Goal: Register for event/course

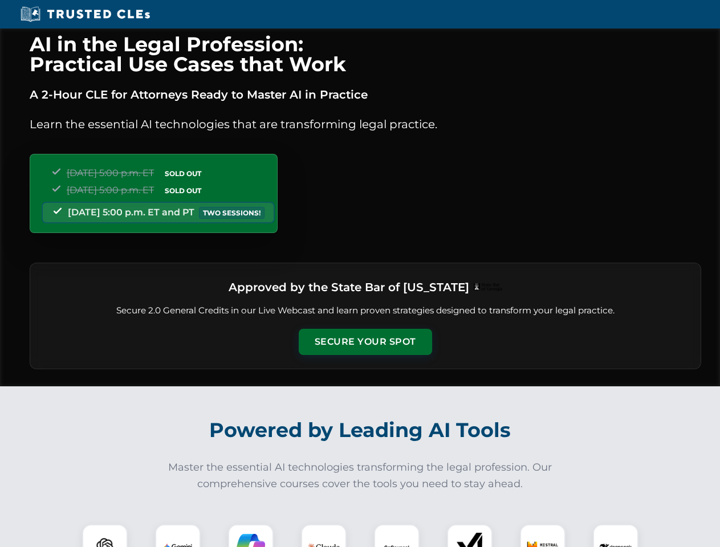
click at [365, 342] on button "Secure Your Spot" at bounding box center [365, 342] width 133 height 26
click at [105, 536] on img at bounding box center [104, 546] width 33 height 33
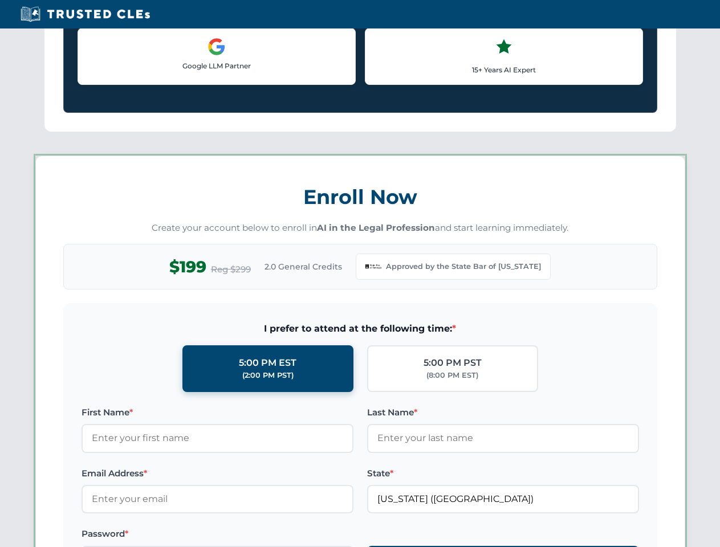
click at [251, 536] on label "Password *" at bounding box center [217, 534] width 272 height 14
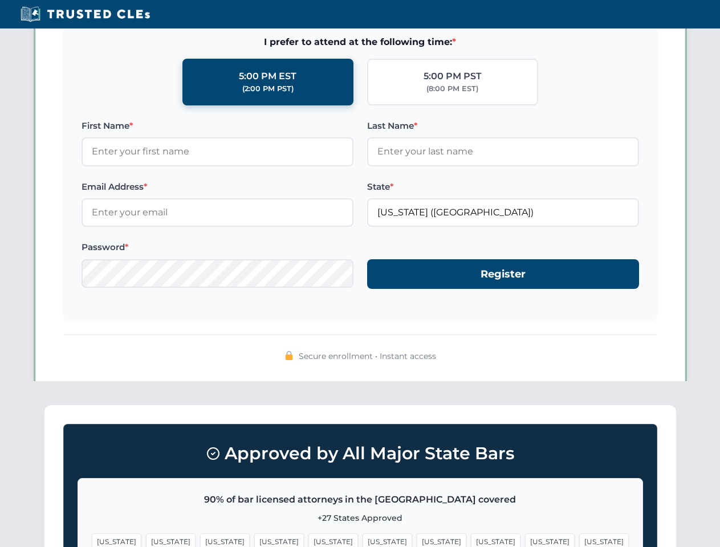
click at [525, 536] on span "[US_STATE]" at bounding box center [550, 541] width 50 height 17
